Goal: Navigation & Orientation: Find specific page/section

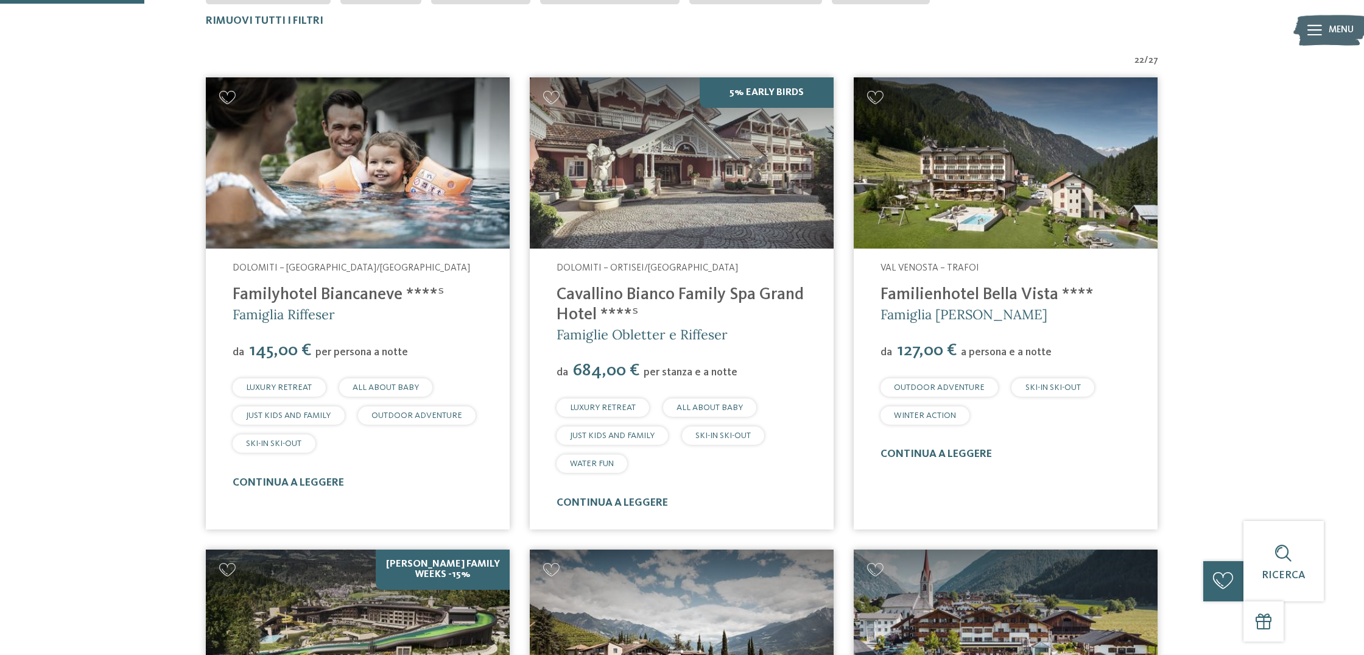
click at [912, 244] on img at bounding box center [1006, 162] width 304 height 171
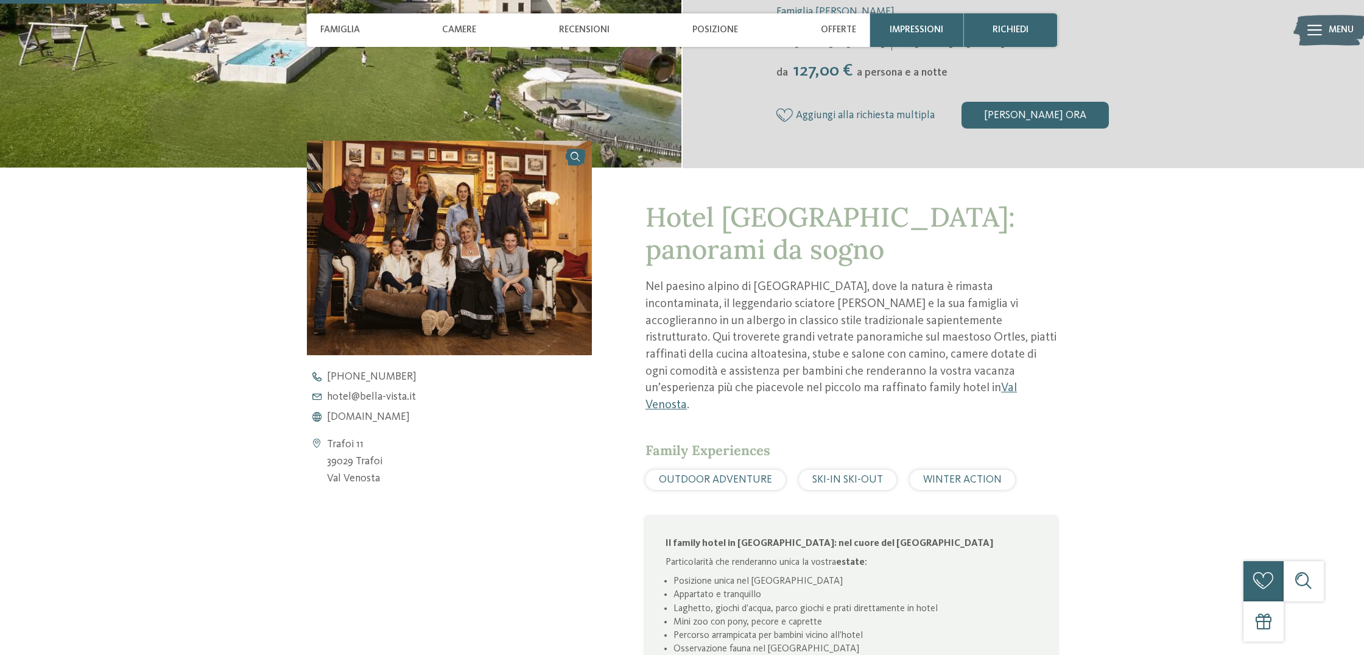
scroll to position [402, 0]
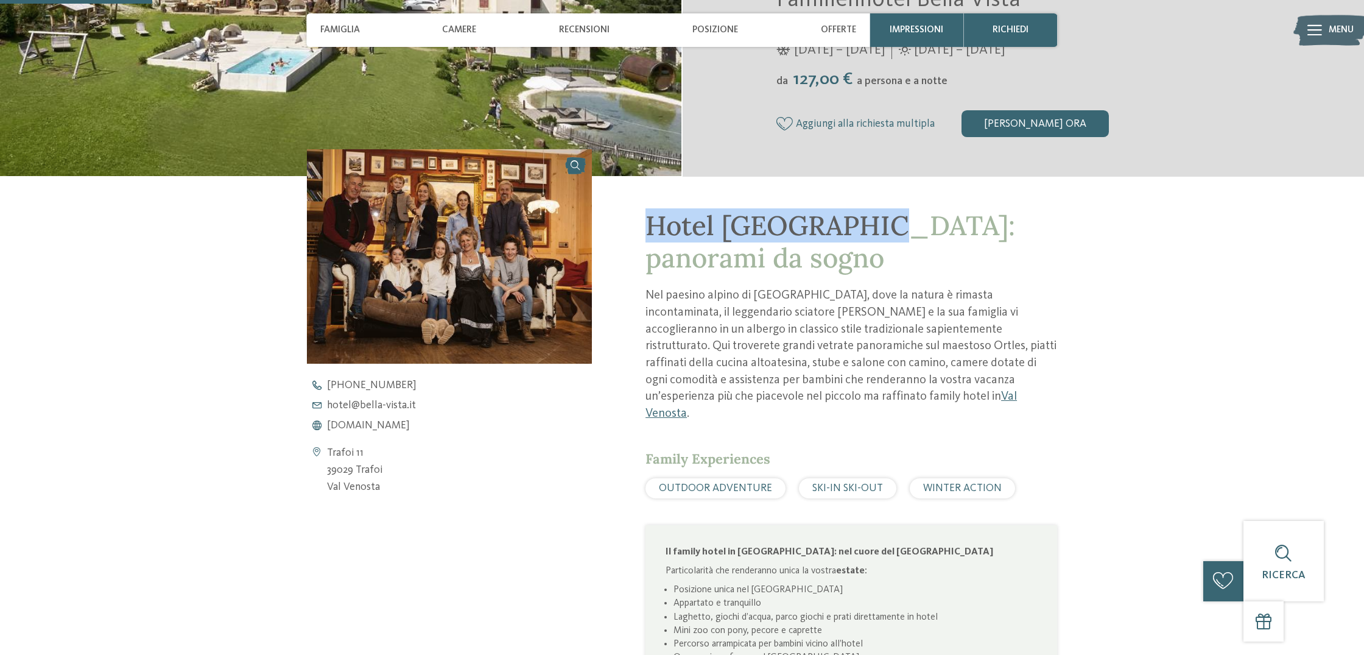
drag, startPoint x: 646, startPoint y: 225, endPoint x: 852, endPoint y: 230, distance: 205.9
click at [852, 230] on span "Hotel Bella Vista: panorami da sogno" at bounding box center [831, 241] width 370 height 66
copy span "Hotel Bella Vista"
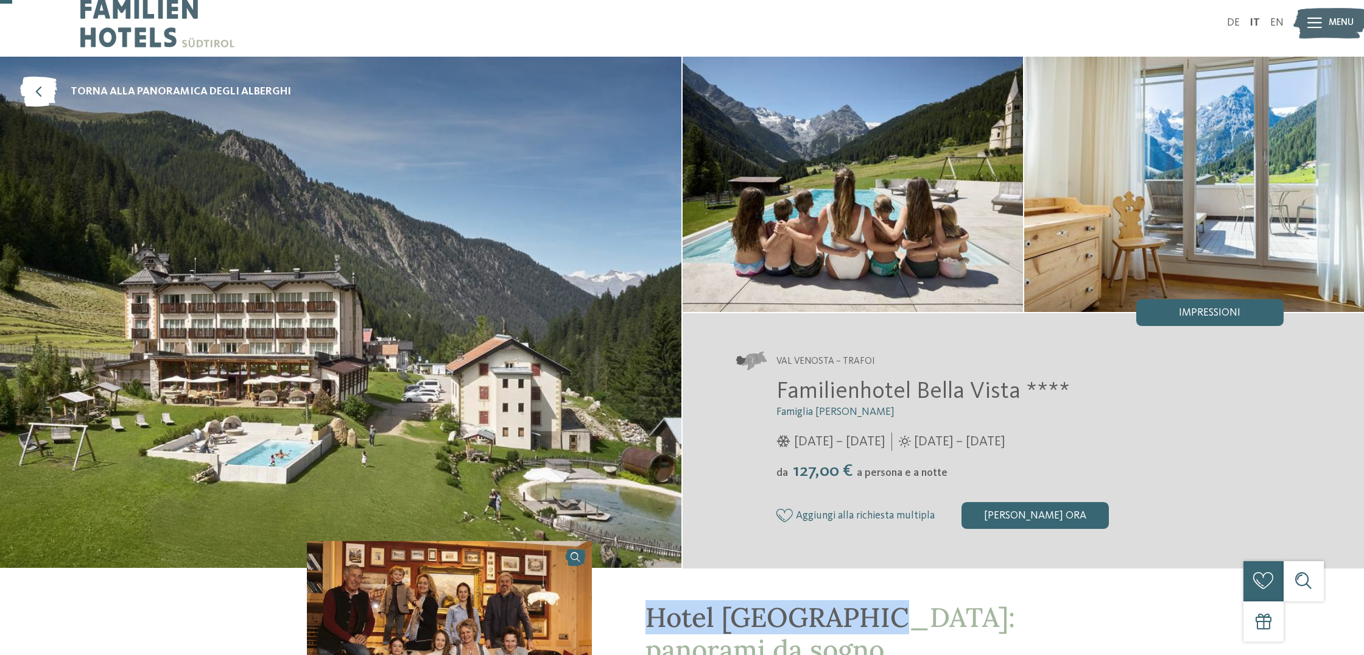
scroll to position [0, 0]
